Goal: Information Seeking & Learning: Learn about a topic

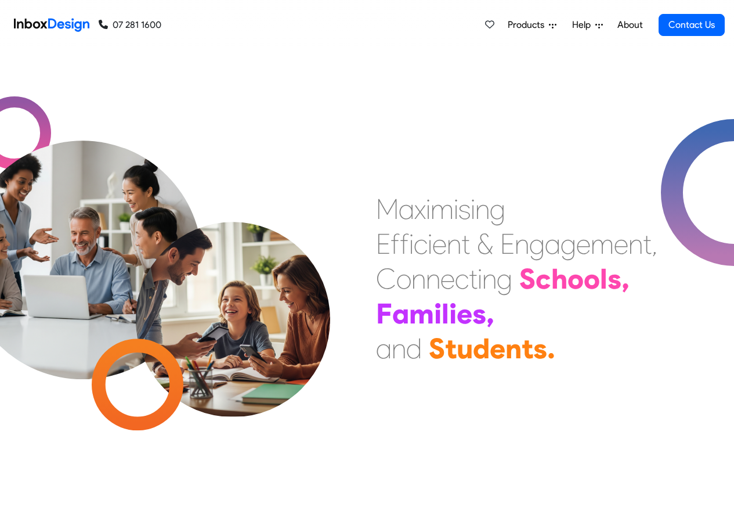
click at [176, 24] on div "Products Mobile APP Pricing Free Webinars & Training Browse all Features Login …" at bounding box center [443, 25] width 564 height 50
click at [545, 25] on span "Products" at bounding box center [528, 25] width 41 height 14
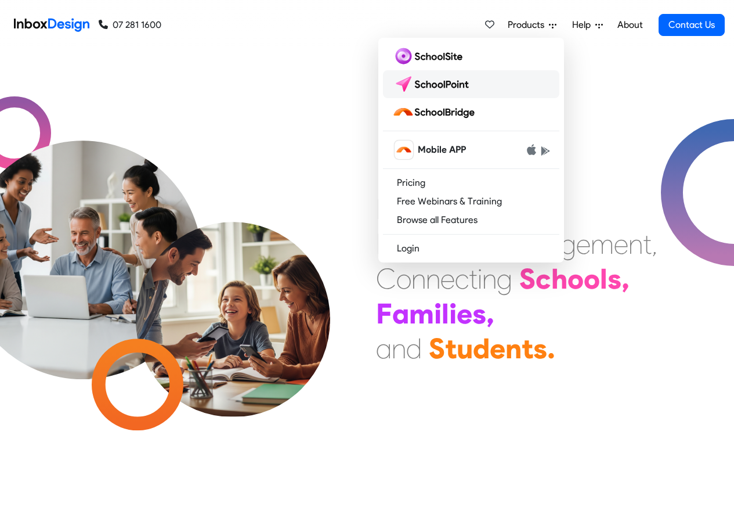
click at [442, 85] on img at bounding box center [433, 84] width 82 height 19
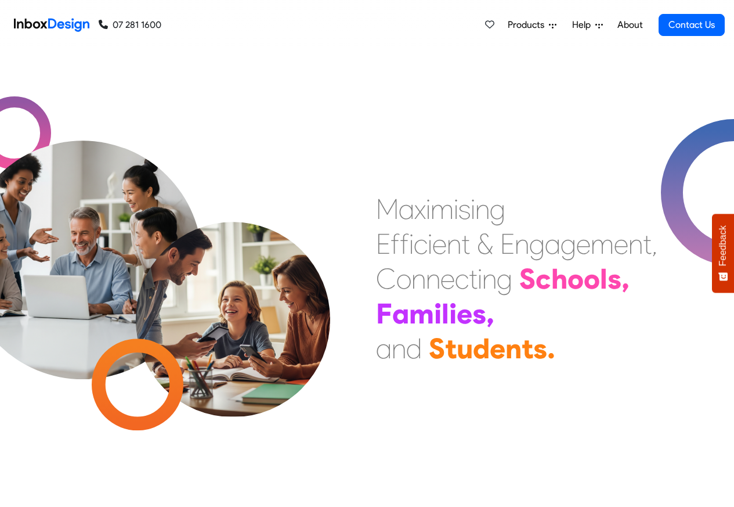
click at [254, 25] on div "Products Mobile APP Pricing Free Webinars & Training Browse all Features Login …" at bounding box center [443, 25] width 564 height 50
click at [183, 25] on div "Products Mobile APP Pricing Free Webinars & Training Browse all Features Login …" at bounding box center [443, 25] width 564 height 50
click at [538, 25] on span "Products" at bounding box center [528, 25] width 41 height 14
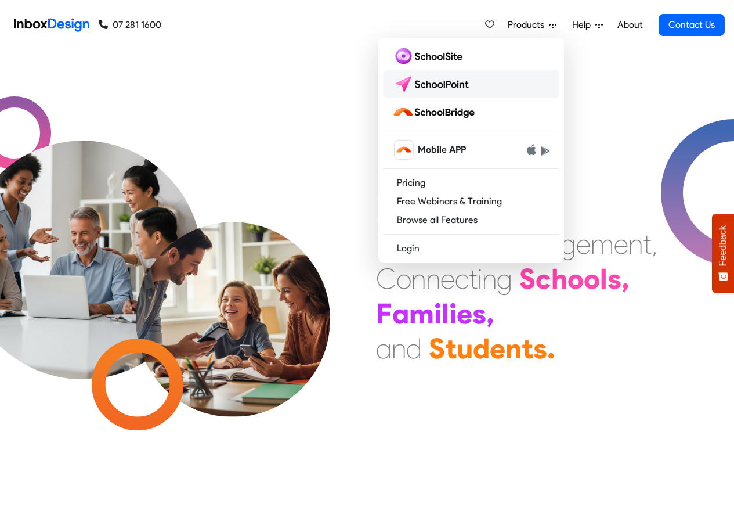
click at [435, 85] on img at bounding box center [433, 84] width 82 height 19
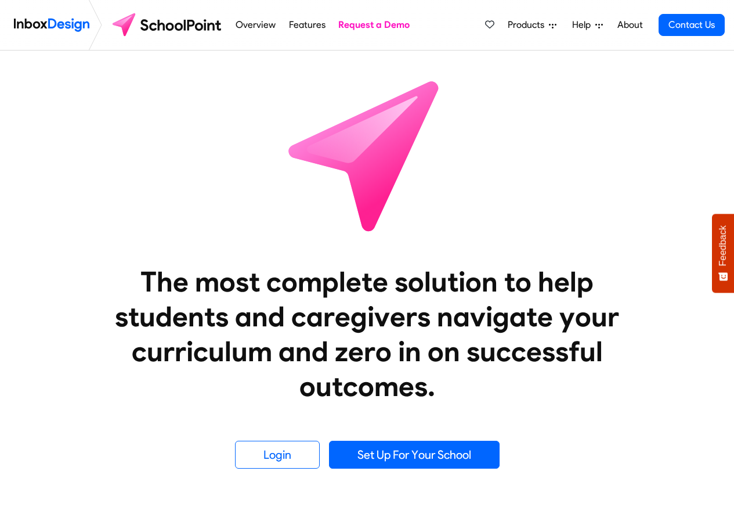
click at [260, 27] on link "Overview" at bounding box center [256, 24] width 46 height 23
click at [303, 26] on link "Features" at bounding box center [307, 24] width 43 height 23
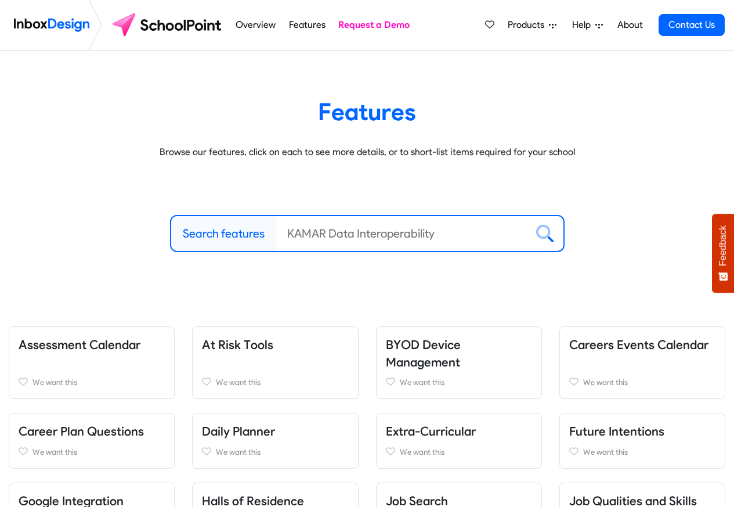
click at [210, 235] on label "Search features" at bounding box center [224, 233] width 82 height 17
click at [276, 235] on input "Search features" at bounding box center [401, 233] width 251 height 35
paste input "Inbox Design"
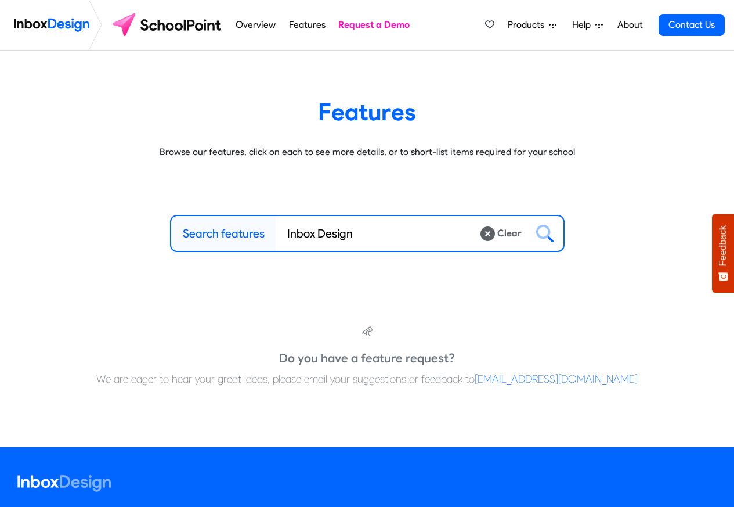
type input "Inbox Design"
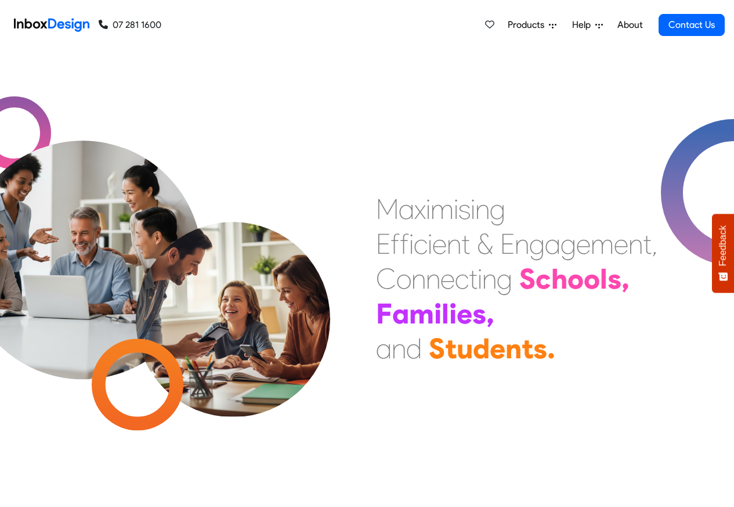
click at [533, 25] on span "Products" at bounding box center [528, 25] width 41 height 14
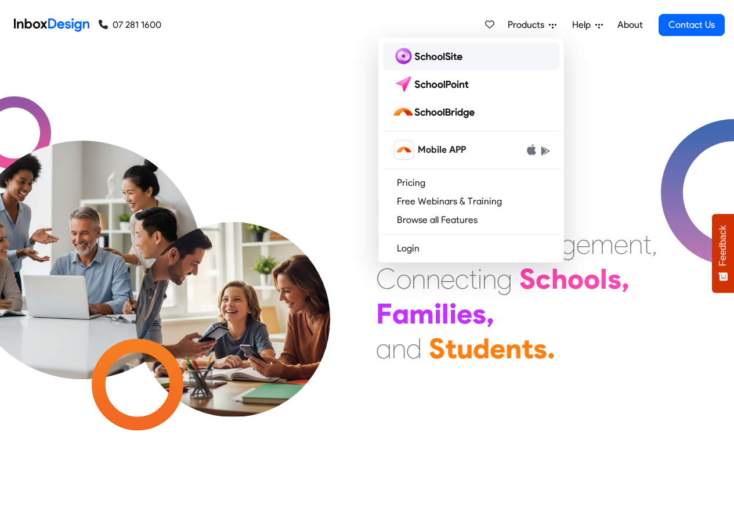
click at [424, 58] on img at bounding box center [429, 56] width 75 height 19
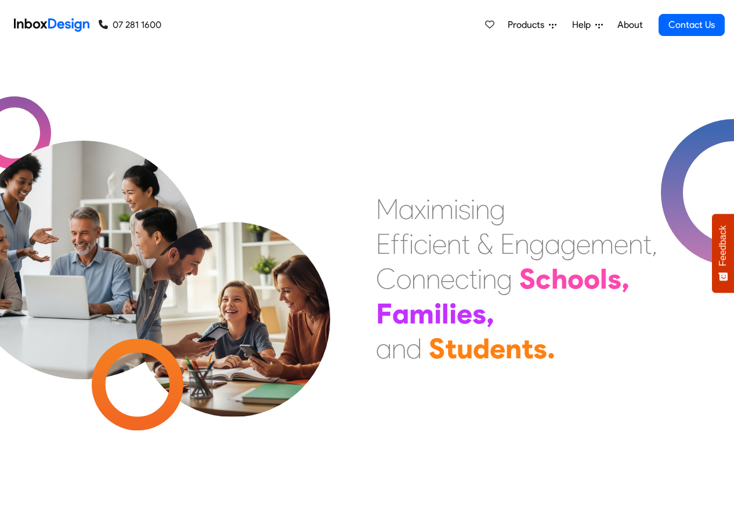
click at [546, 234] on div "a" at bounding box center [553, 243] width 16 height 35
click at [543, 25] on span "Products" at bounding box center [528, 25] width 41 height 14
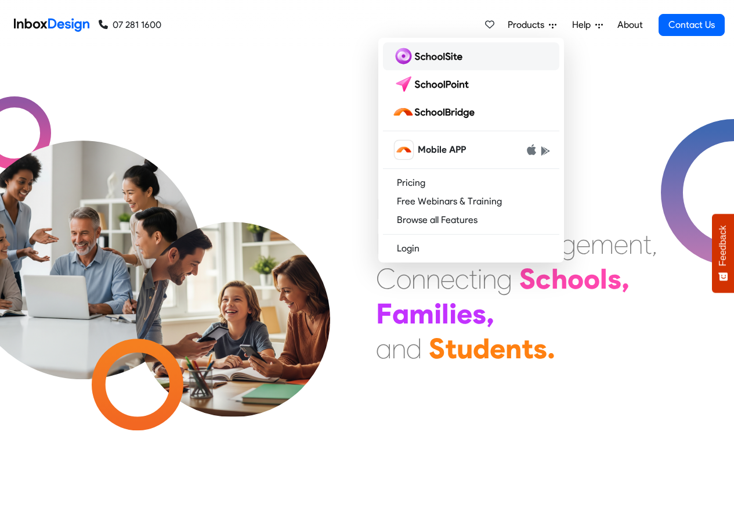
click at [434, 61] on img at bounding box center [429, 56] width 75 height 19
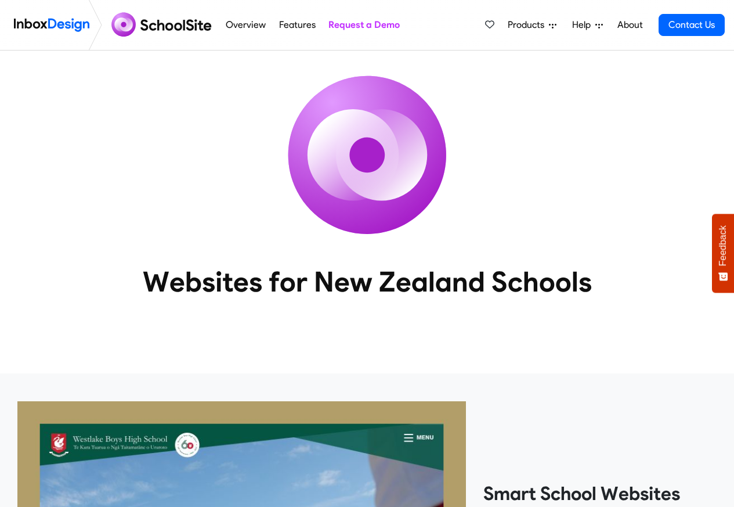
click at [297, 24] on link "Features" at bounding box center [297, 24] width 43 height 23
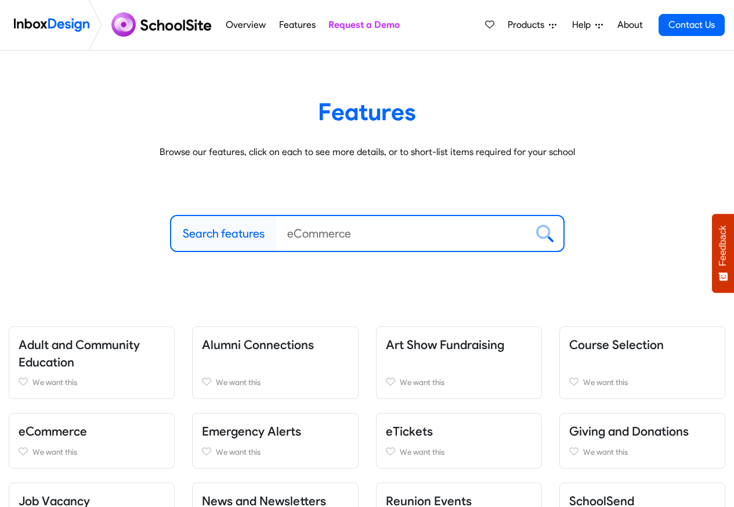
click at [221, 235] on label "Search features" at bounding box center [224, 233] width 82 height 17
click at [276, 235] on input "Search features" at bounding box center [401, 233] width 251 height 35
paste input "Inbox Design"
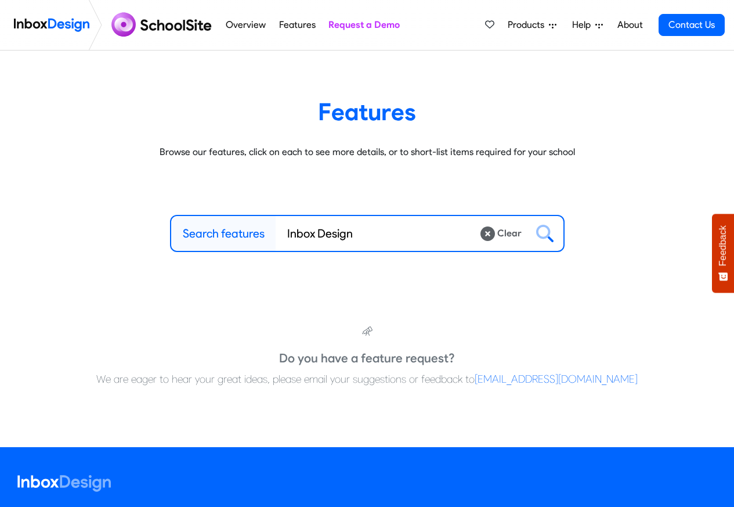
type input "Inbox Design"
click at [543, 233] on icon at bounding box center [544, 233] width 17 height 17
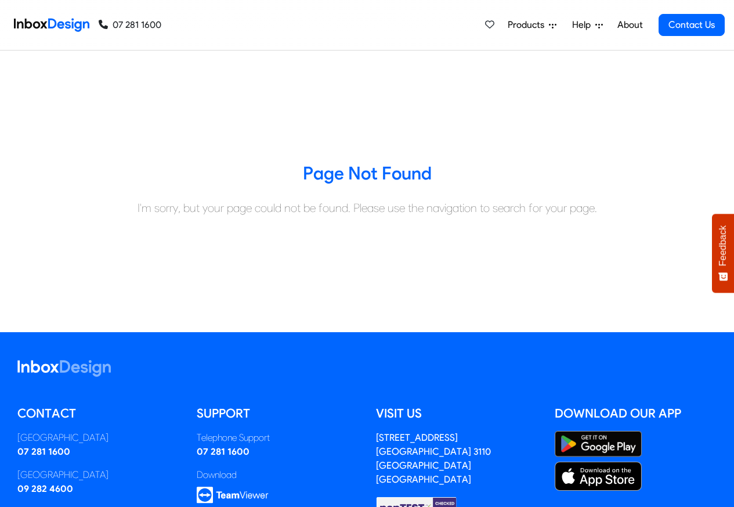
click at [546, 25] on span "Products" at bounding box center [528, 25] width 41 height 14
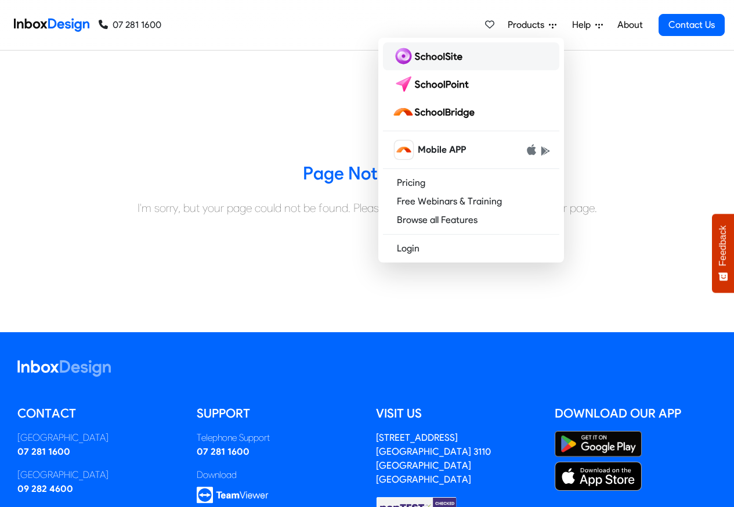
click at [422, 58] on img at bounding box center [429, 56] width 75 height 19
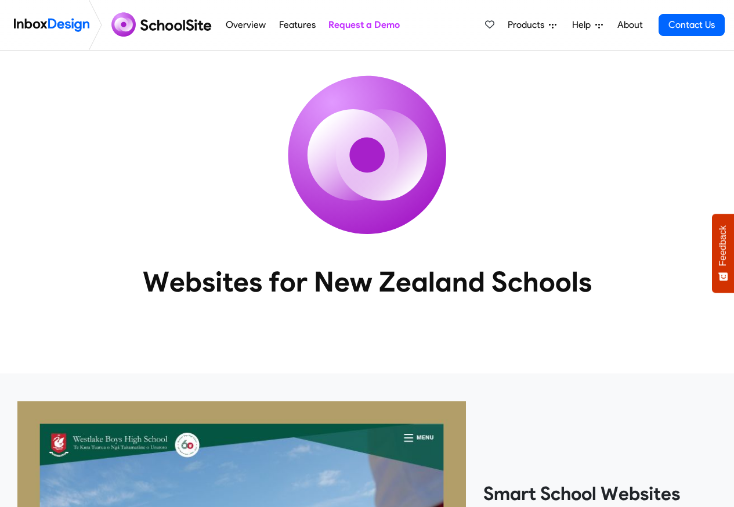
click at [292, 26] on link "Features" at bounding box center [297, 24] width 43 height 23
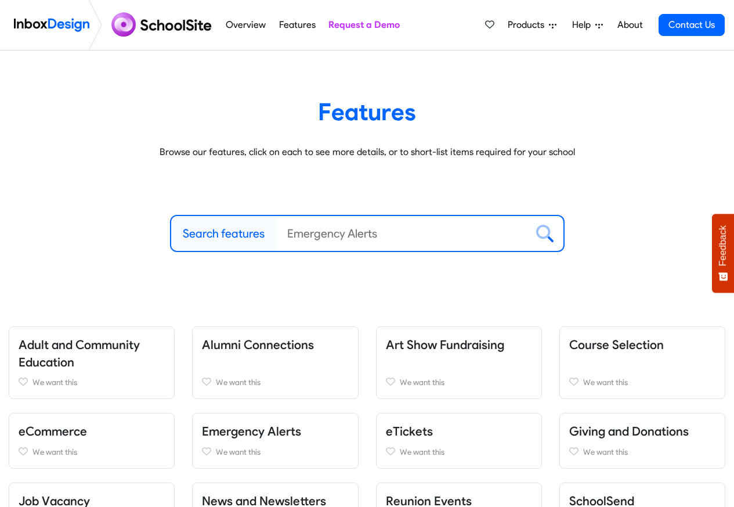
click at [291, 26] on link "Features" at bounding box center [297, 24] width 43 height 23
click at [228, 233] on label "Search features" at bounding box center [224, 233] width 82 height 17
click at [276, 233] on input "Search features" at bounding box center [401, 233] width 251 height 35
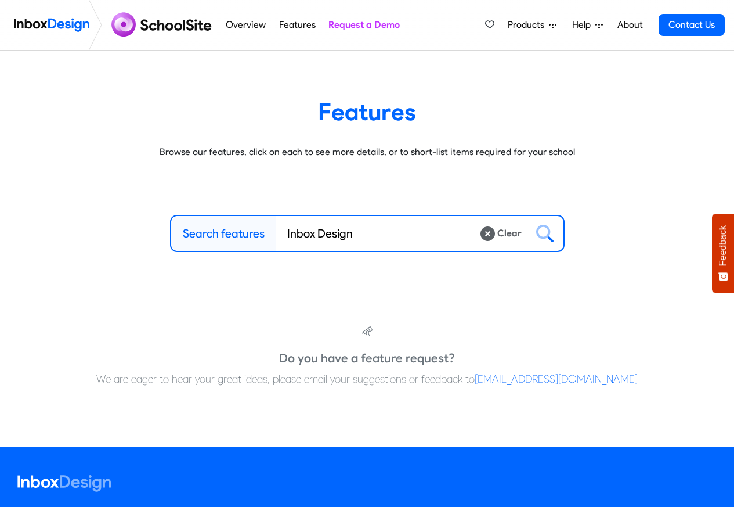
type input "Inbox Design"
click at [543, 233] on icon at bounding box center [544, 233] width 17 height 17
